Goal: Task Accomplishment & Management: Complete application form

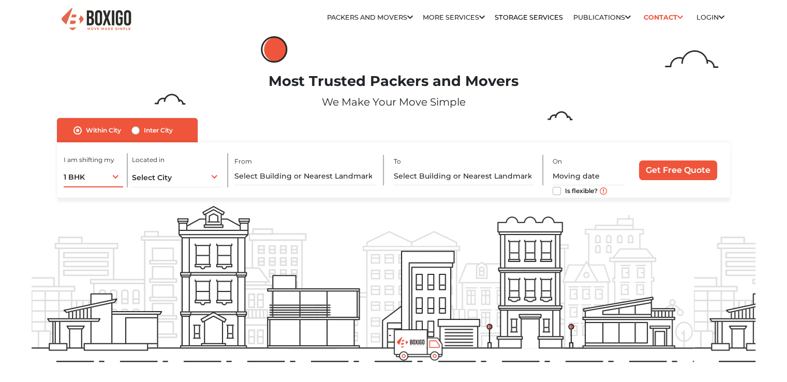
click at [114, 177] on div "1 BHK 1 BHK 2 BHK 3 BHK 3 + BHK FEW ITEMS" at bounding box center [94, 177] width 60 height 22
click at [282, 175] on input "text" at bounding box center [305, 176] width 141 height 18
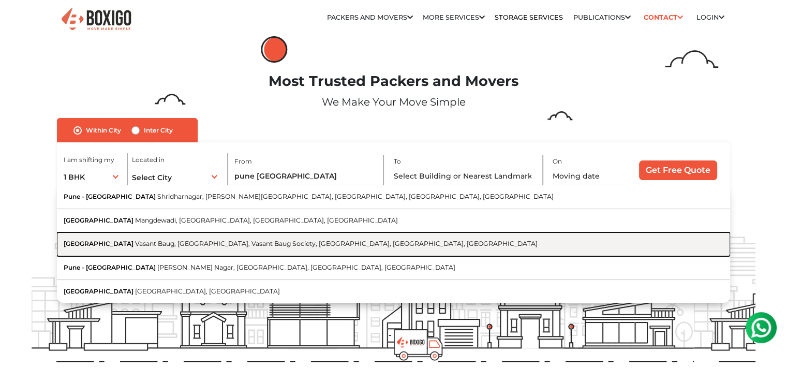
click at [165, 240] on button "Satara Road Vasant Baug, Prem Nagar, Vasant Baug Society, Maharshi Nagar, Pune,…" at bounding box center [393, 244] width 673 height 24
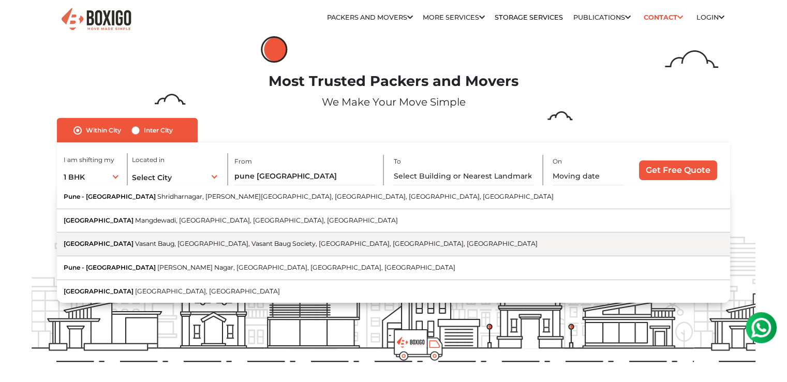
type input "Satara Road, Vasant Baug, Prem Nagar, Vasant Baug Society, Maharshi Nagar, Pune…"
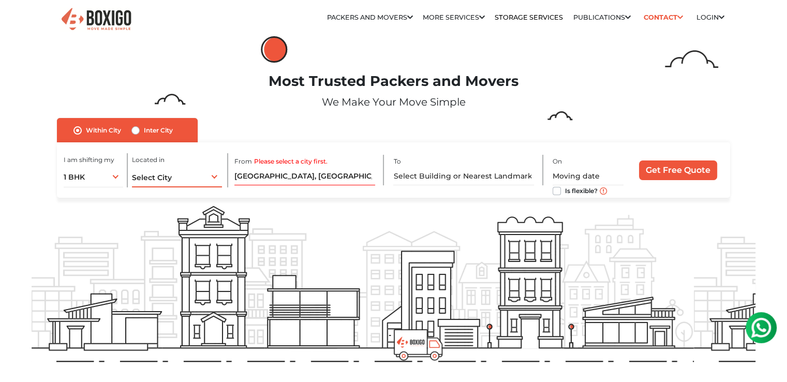
click at [174, 173] on div "Select City Select City Bangalore Bengaluru Bhopal Bhubaneswar Chennai Coimbato…" at bounding box center [177, 177] width 90 height 22
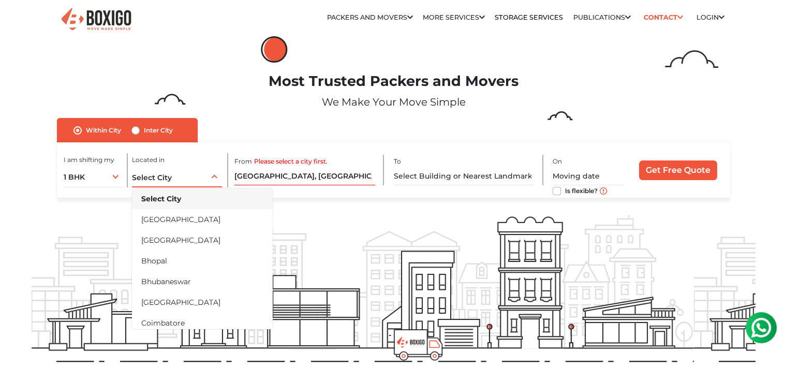
click at [172, 177] on div "Select City Select City Bangalore Bengaluru Bhopal Bhubaneswar Chennai Coimbato…" at bounding box center [177, 177] width 90 height 22
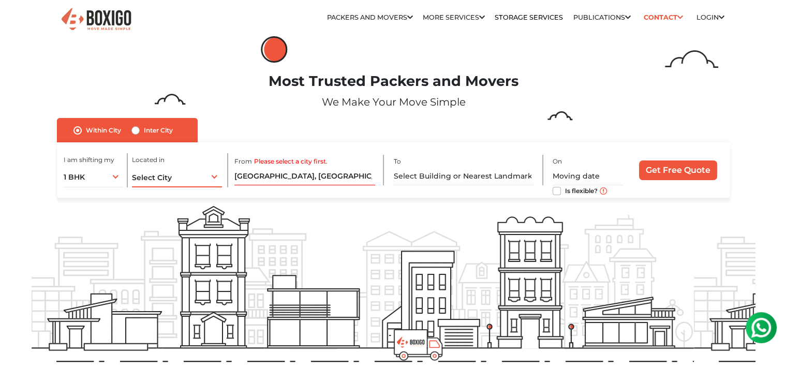
click at [215, 174] on div "Select City Select City Bangalore Bengaluru Bhopal Bhubaneswar Chennai Coimbato…" at bounding box center [177, 177] width 90 height 22
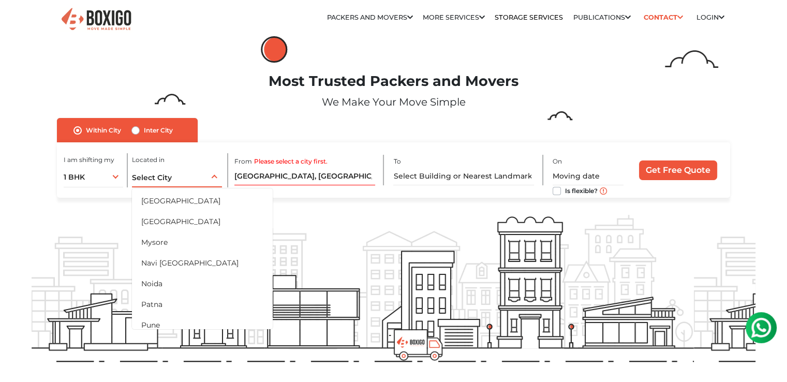
scroll to position [416, 0]
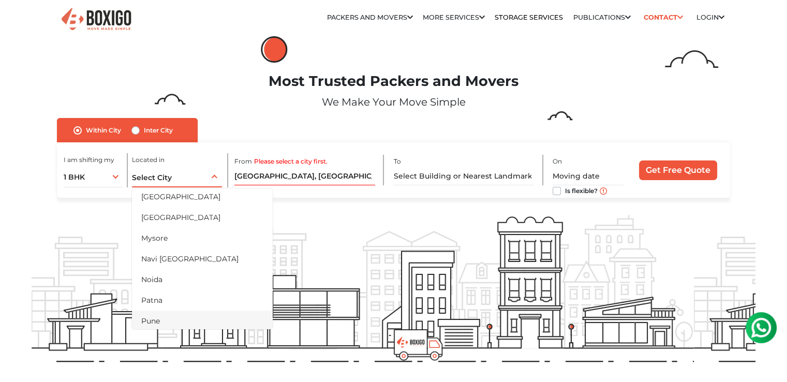
click at [157, 314] on li "Pune" at bounding box center [202, 321] width 141 height 21
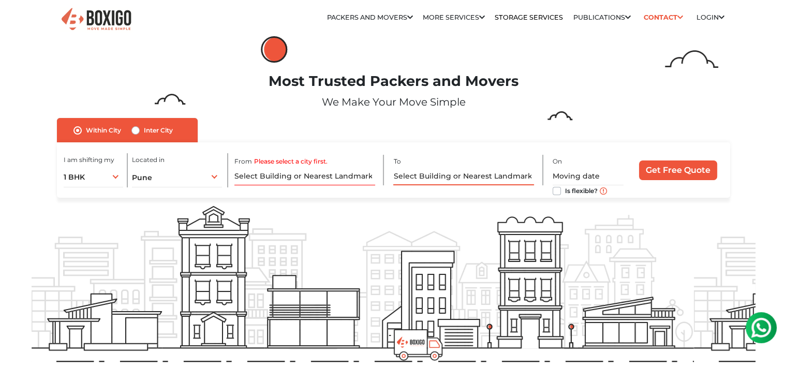
click at [423, 171] on input "text" at bounding box center [463, 176] width 141 height 18
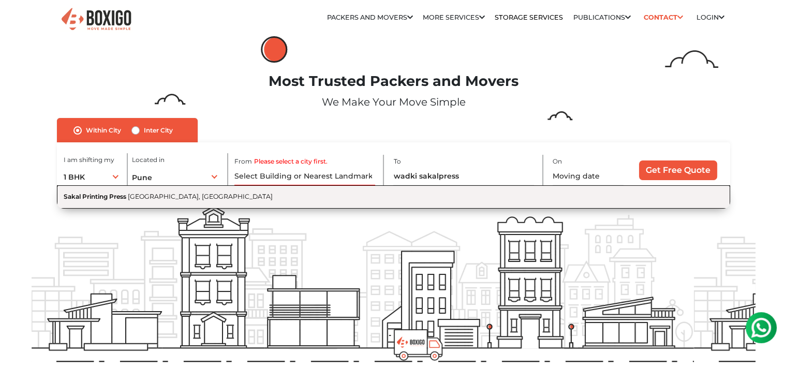
click at [263, 191] on button "Sakal Printing Press Wadki, Maharashtra" at bounding box center [393, 196] width 673 height 23
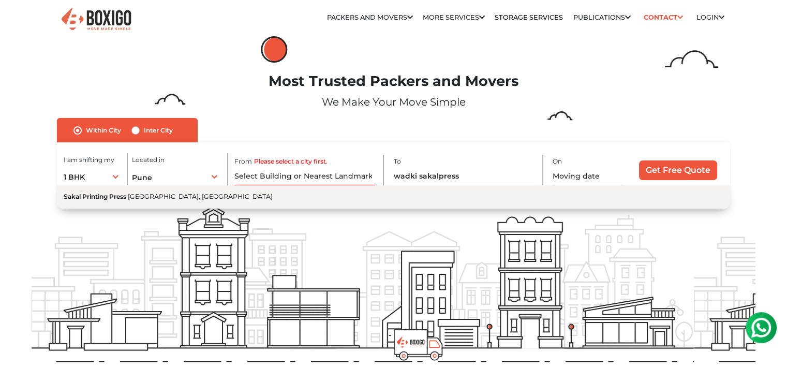
type input "Sakal Printing Press, Wadki, Maharashtra"
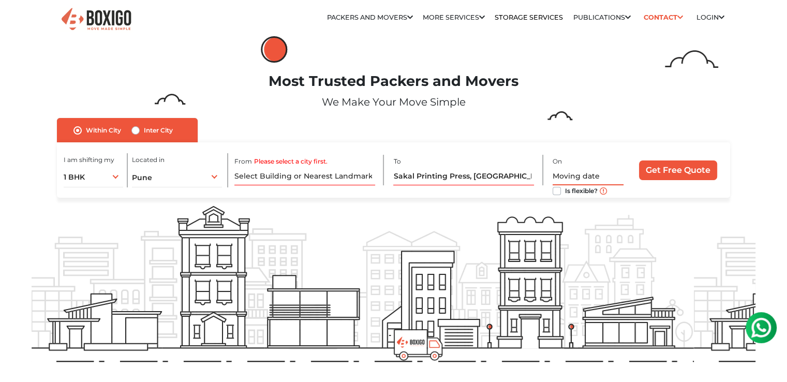
click at [586, 170] on input "text" at bounding box center [588, 176] width 71 height 18
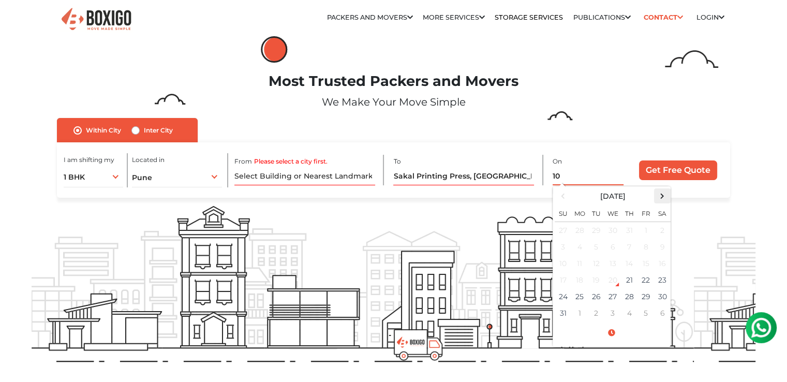
click at [664, 193] on span at bounding box center [663, 196] width 14 height 14
click at [617, 246] on td "10" at bounding box center [613, 247] width 17 height 17
type input "09/10/2025 12:00 AM"
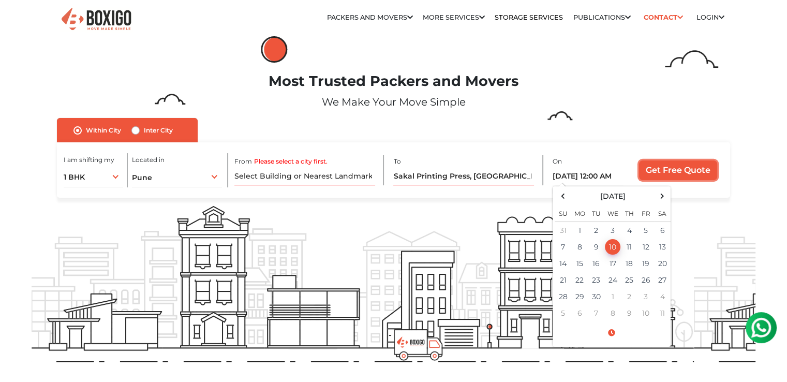
click at [671, 168] on input "Get Free Quote" at bounding box center [678, 170] width 78 height 20
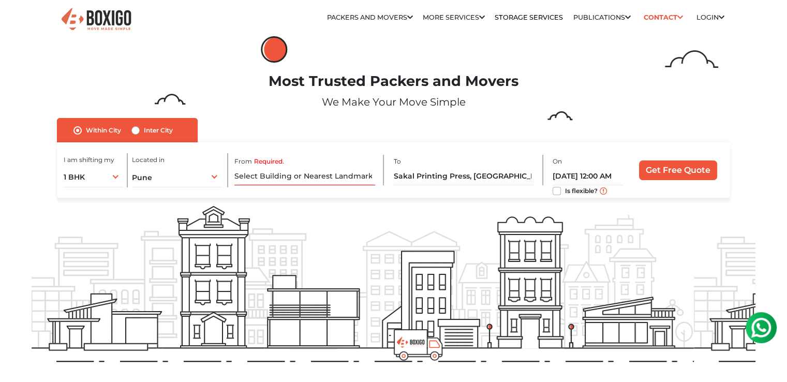
click at [565, 191] on label "Is flexible?" at bounding box center [581, 190] width 33 height 11
click at [559, 191] on input "Is flexible?" at bounding box center [557, 190] width 8 height 10
checkbox input "true"
click at [685, 164] on input "Get Free Quote" at bounding box center [678, 170] width 78 height 20
click at [284, 177] on input "Required." at bounding box center [305, 176] width 141 height 18
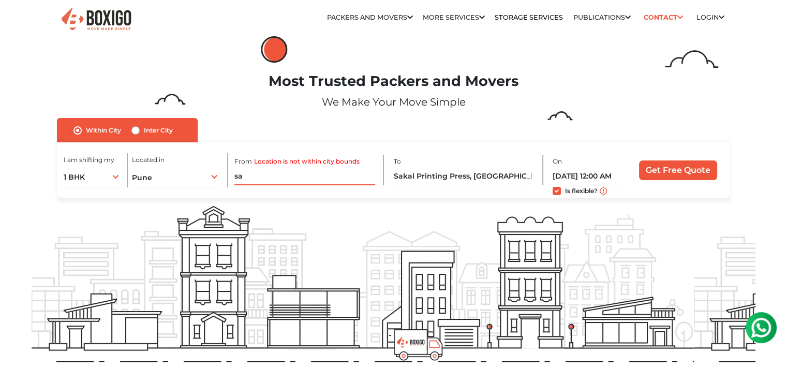
type input "s"
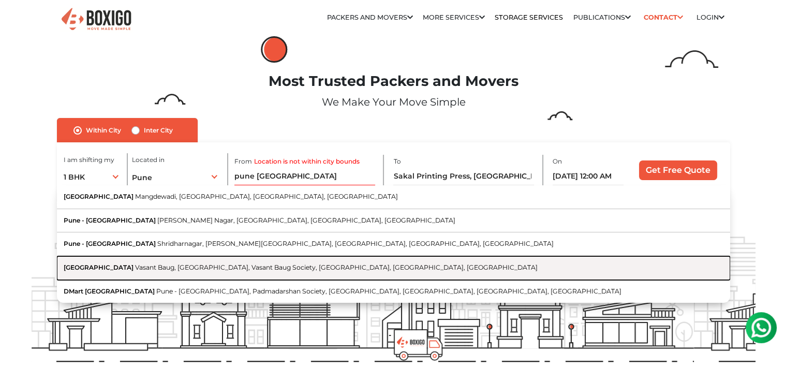
click at [212, 273] on button "Satara Road Vasant Baug, Prem Nagar, Vasant Baug Society, Maharshi Nagar, Pune,…" at bounding box center [393, 268] width 673 height 24
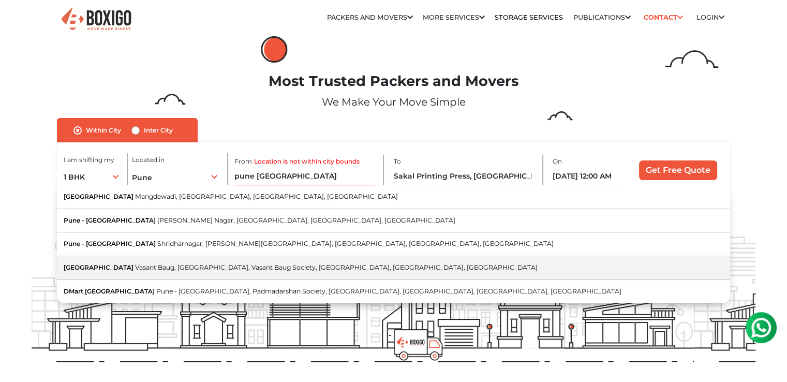
type input "Satara Road, Vasant Baug, Prem Nagar, Vasant Baug Society, Maharshi Nagar, Pune…"
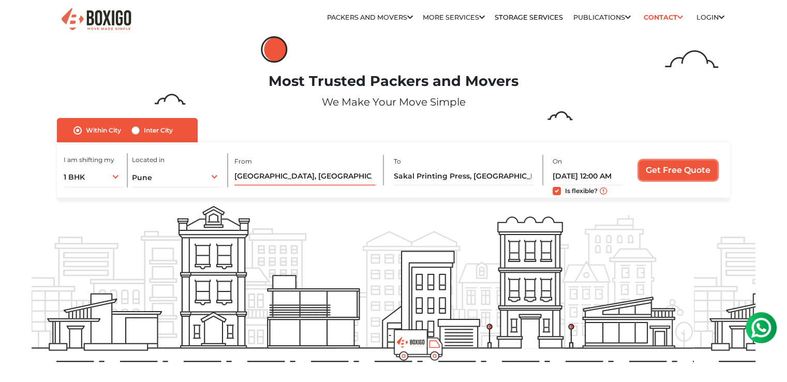
click at [665, 163] on input "Get Free Quote" at bounding box center [678, 170] width 78 height 20
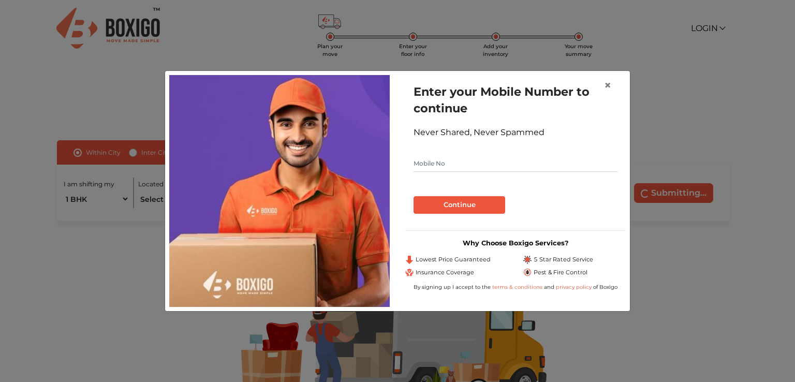
click at [426, 158] on input "text" at bounding box center [516, 163] width 204 height 17
click at [606, 86] on span "×" at bounding box center [607, 85] width 7 height 15
